Goal: Navigation & Orientation: Find specific page/section

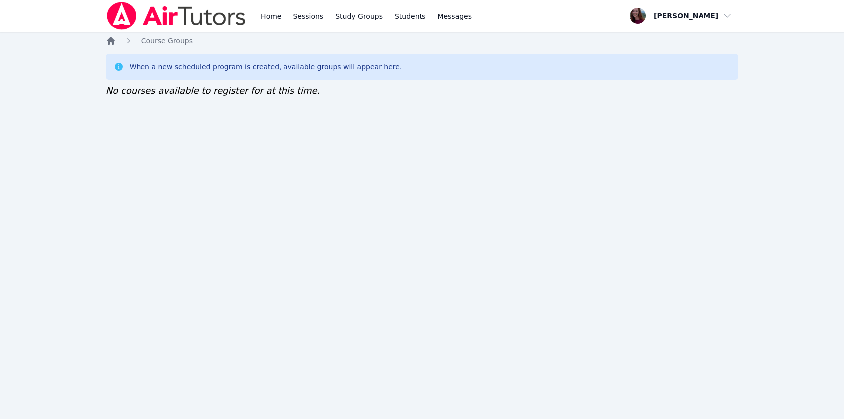
click at [114, 39] on icon "Breadcrumb" at bounding box center [111, 41] width 10 height 10
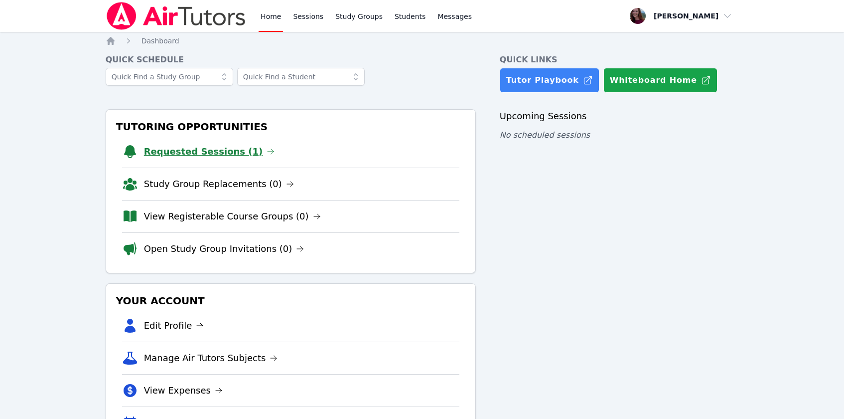
click at [210, 153] on link "Requested Sessions (1)" at bounding box center [209, 152] width 131 height 14
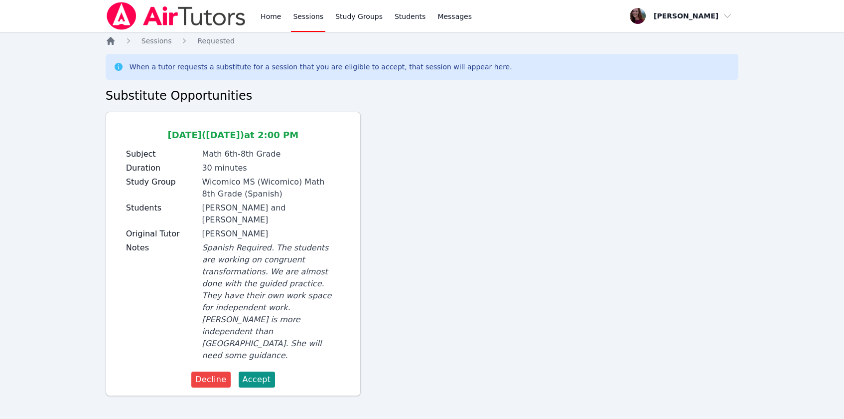
click at [109, 42] on icon "Breadcrumb" at bounding box center [111, 41] width 8 height 8
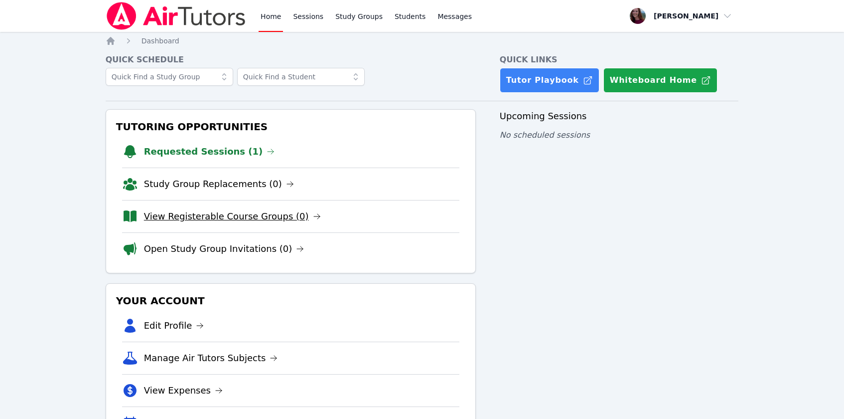
click at [185, 217] on link "View Registerable Course Groups (0)" at bounding box center [232, 216] width 177 height 14
